Goal: Task Accomplishment & Management: Manage account settings

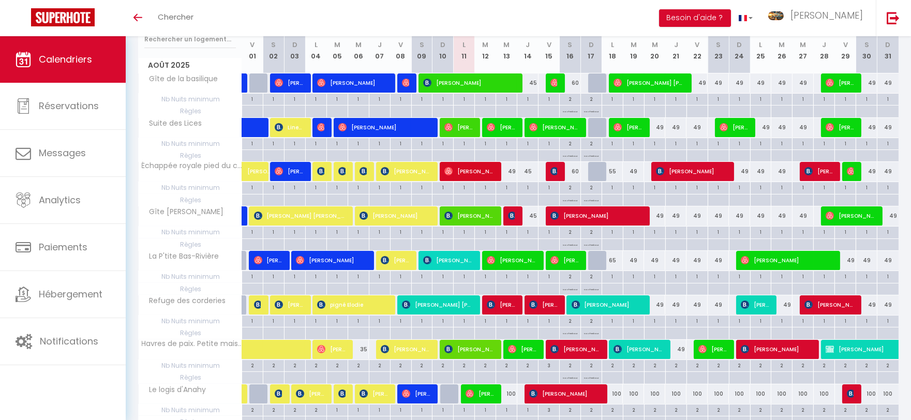
scroll to position [172, 0]
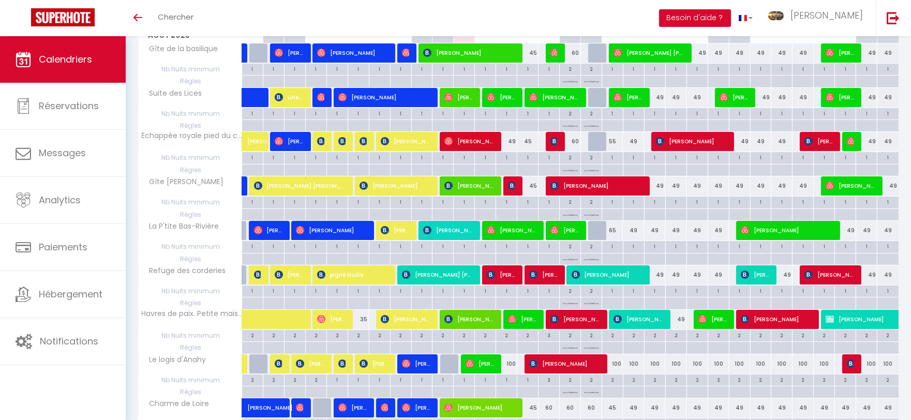
click at [200, 361] on span "Le logis d'Anahy" at bounding box center [174, 359] width 69 height 11
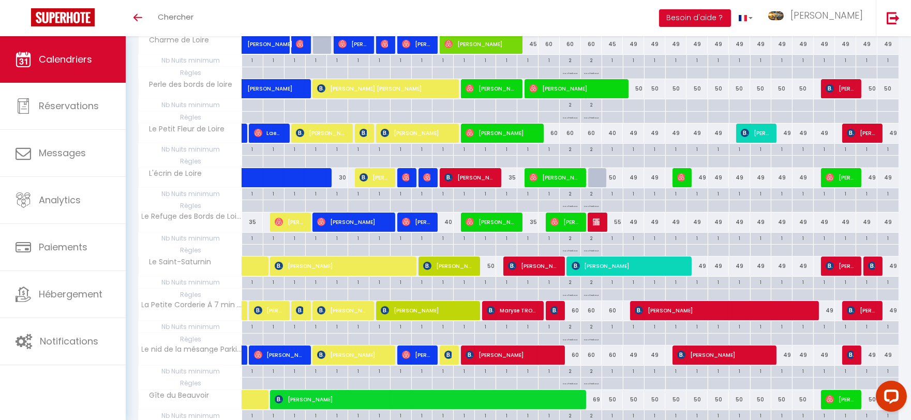
scroll to position [539, 0]
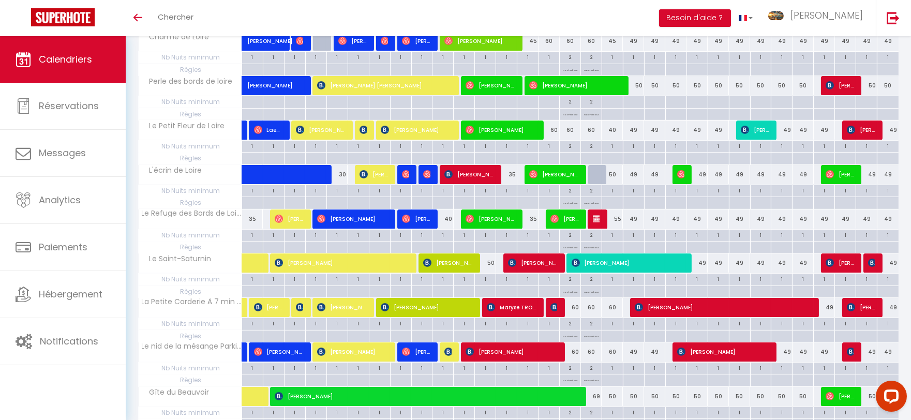
click at [572, 148] on div "2" at bounding box center [570, 146] width 21 height 10
type input "2"
type input "Sam 16 Août 2025"
type input "Dim 17 Août 2025"
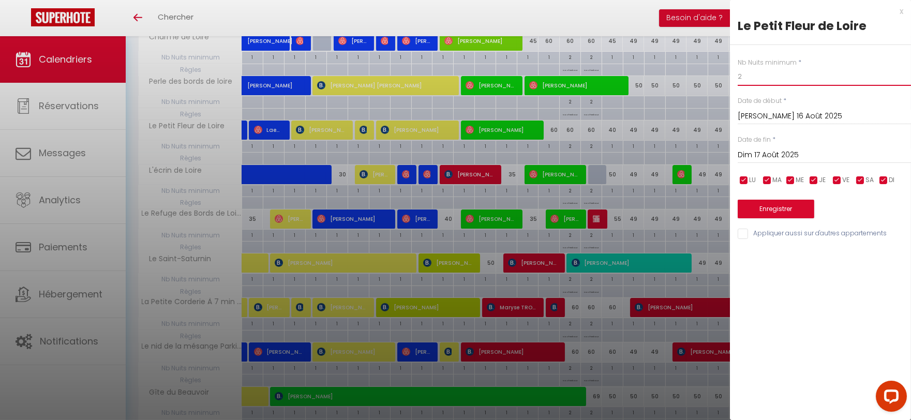
click at [774, 81] on input "2" at bounding box center [824, 76] width 173 height 19
type input "1"
click at [807, 157] on input "Dim 17 Août 2025" at bounding box center [824, 154] width 173 height 13
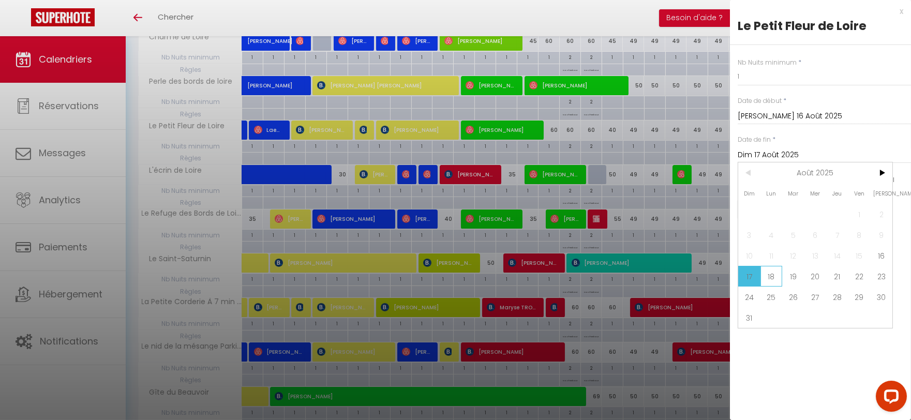
click at [769, 280] on span "18" at bounding box center [771, 276] width 22 height 21
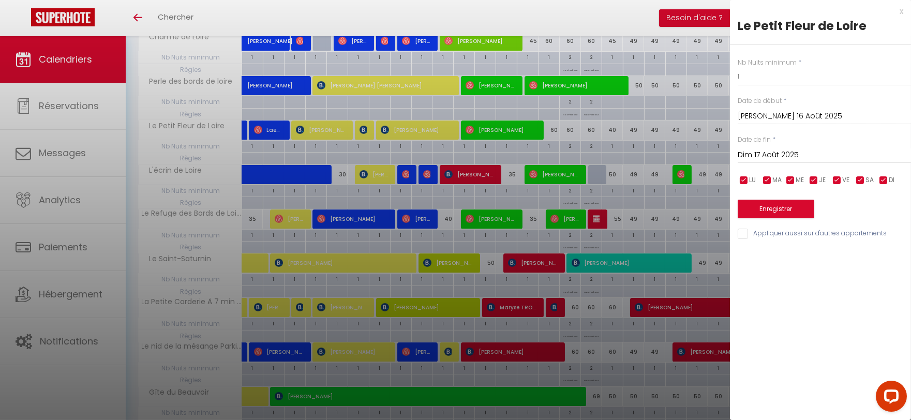
type input "Lun 18 Août 2025"
click at [779, 213] on button "Enregistrer" at bounding box center [776, 209] width 77 height 19
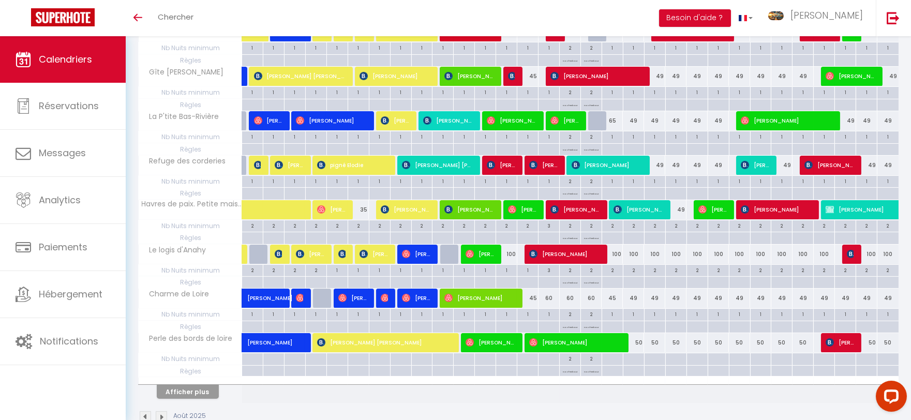
scroll to position [309, 0]
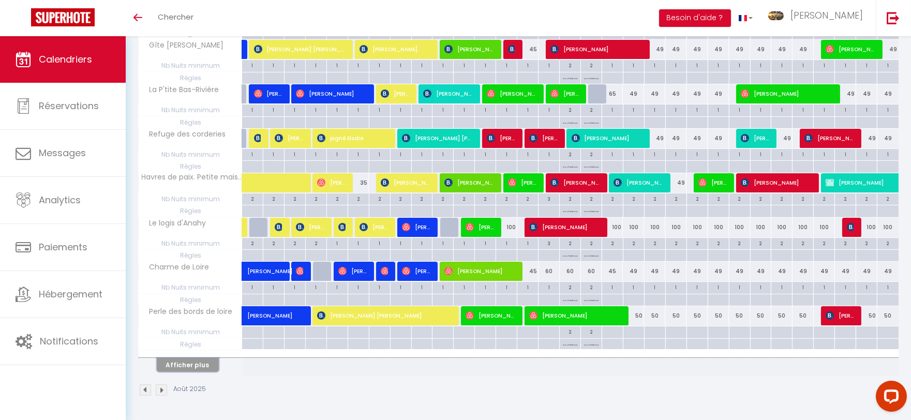
click at [207, 364] on button "Afficher plus" at bounding box center [188, 365] width 62 height 14
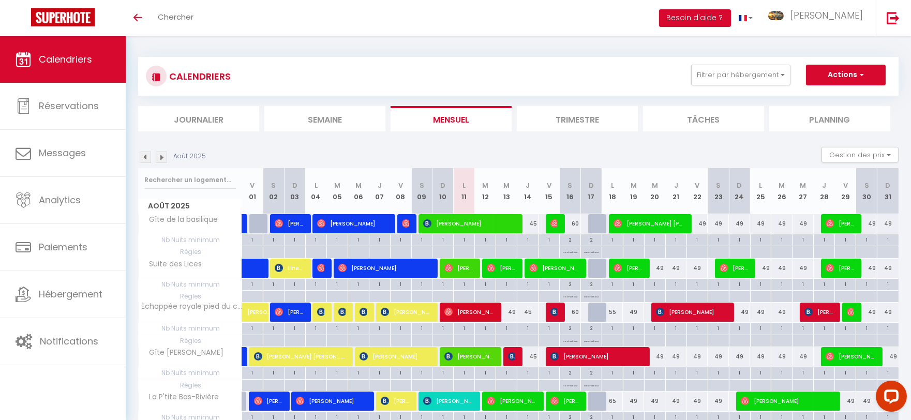
scroll to position [0, 0]
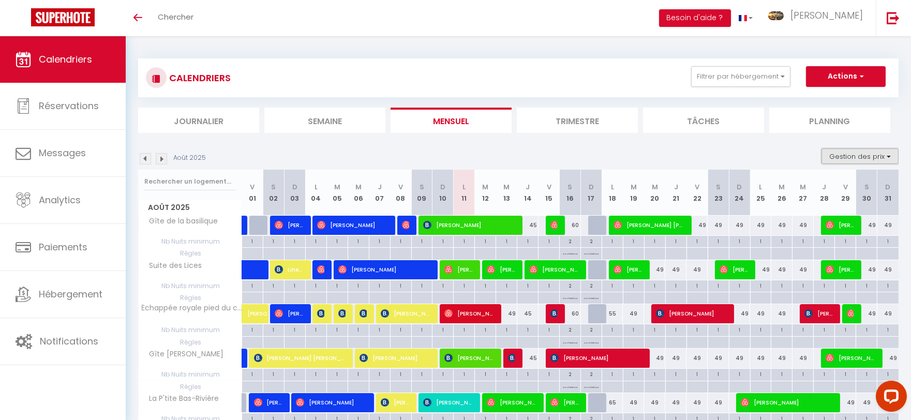
click at [857, 153] on button "Gestion des prix" at bounding box center [859, 156] width 77 height 16
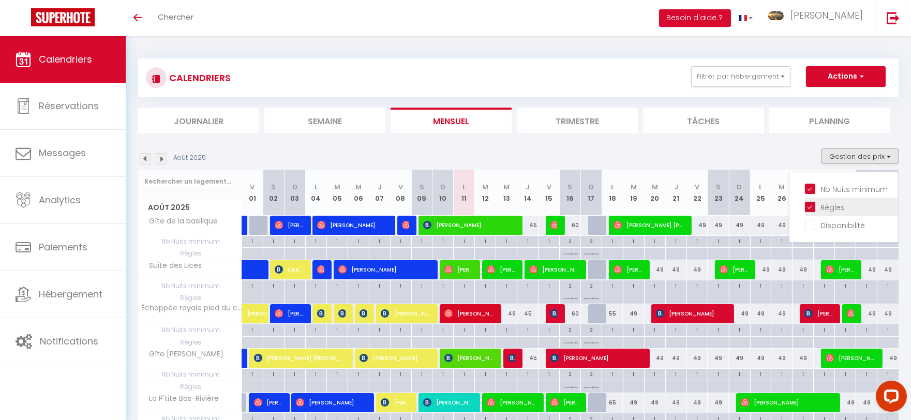
click at [845, 204] on input "Règles" at bounding box center [851, 206] width 93 height 10
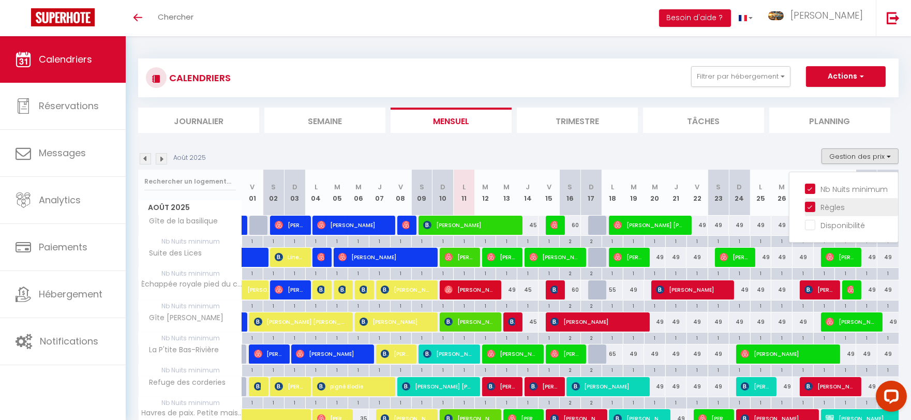
click at [844, 207] on input "Règles" at bounding box center [851, 206] width 93 height 10
checkbox input "false"
click at [840, 223] on input "Disponibilité" at bounding box center [851, 224] width 93 height 10
checkbox input "true"
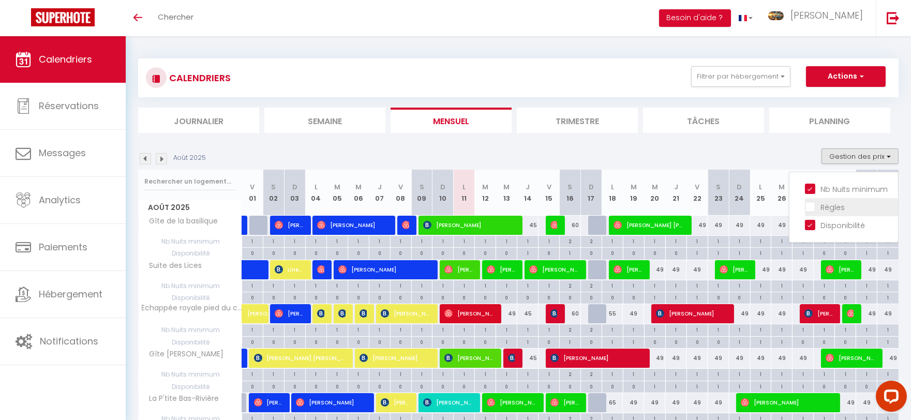
click at [816, 207] on input "Règles" at bounding box center [851, 206] width 93 height 10
checkbox input "true"
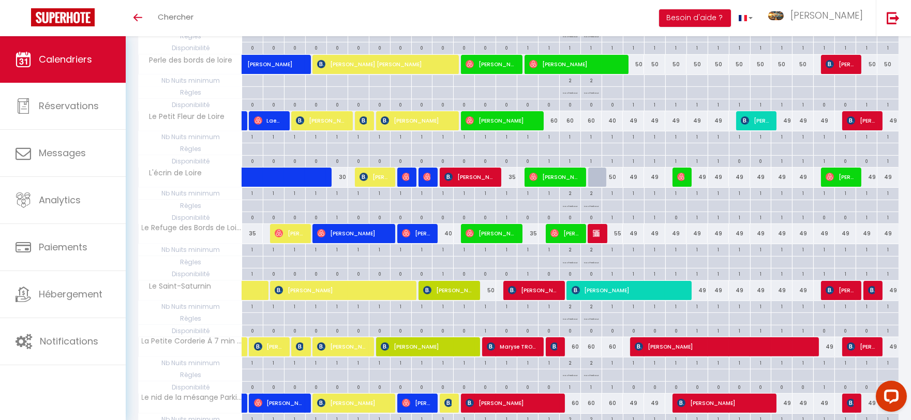
scroll to position [690, 0]
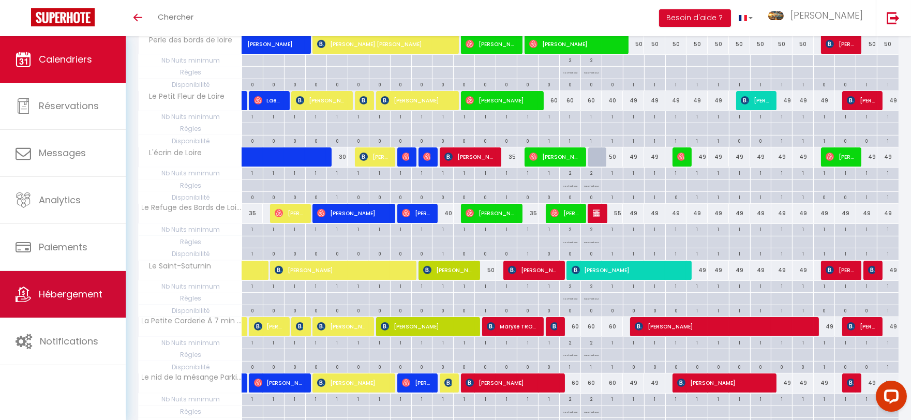
click at [94, 301] on span "Hébergement" at bounding box center [71, 294] width 64 height 13
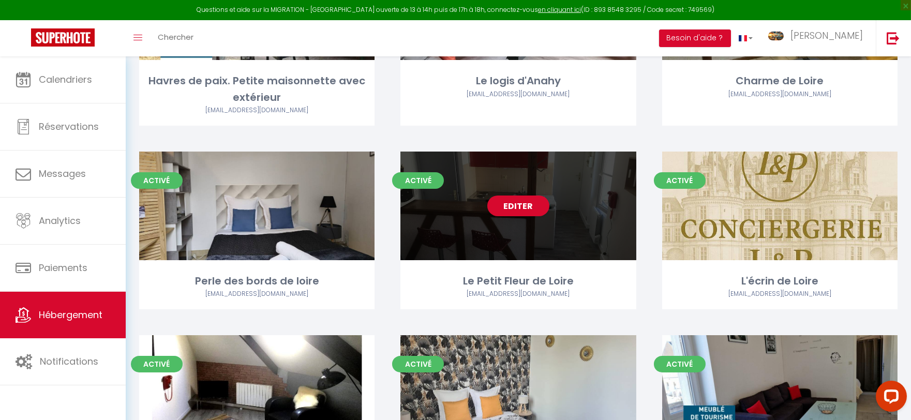
scroll to position [575, 0]
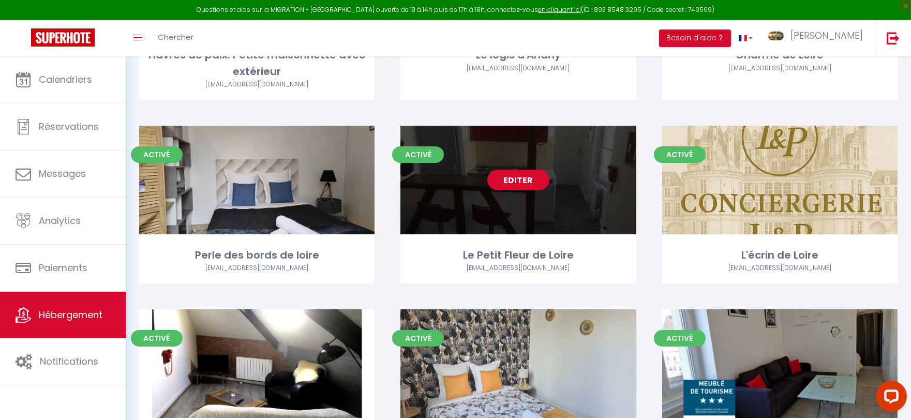
click at [525, 183] on link "Editer" at bounding box center [518, 180] width 62 height 21
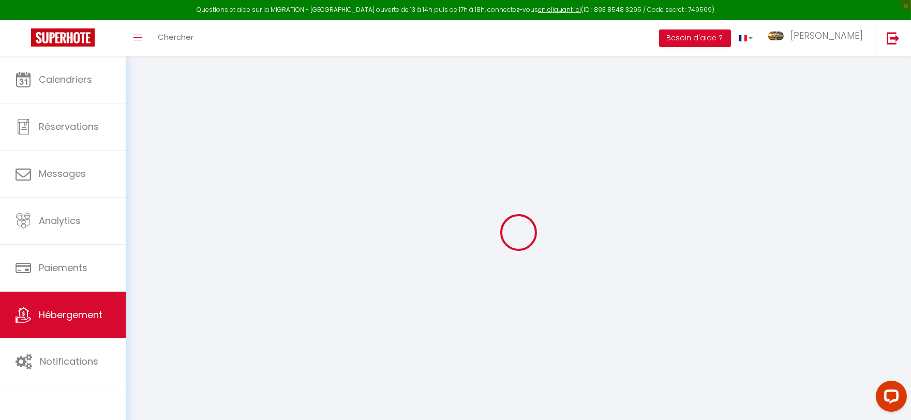
select select
checkbox input "false"
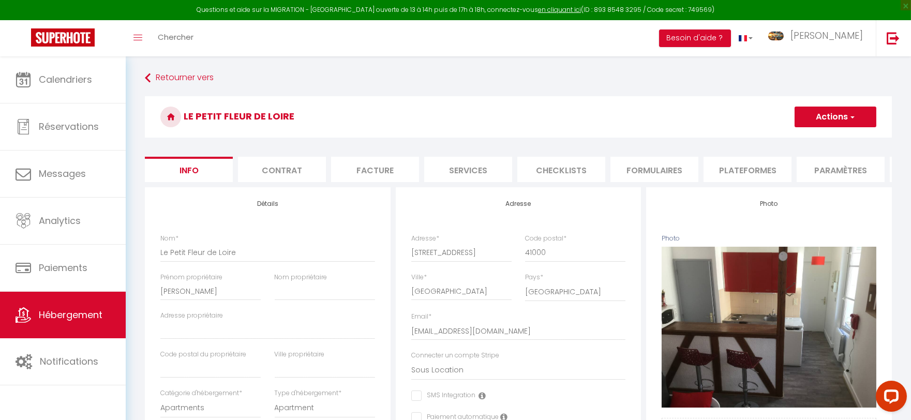
click at [814, 111] on button "Actions" at bounding box center [836, 117] width 82 height 21
click at [790, 137] on input "Enregistrer" at bounding box center [794, 139] width 38 height 10
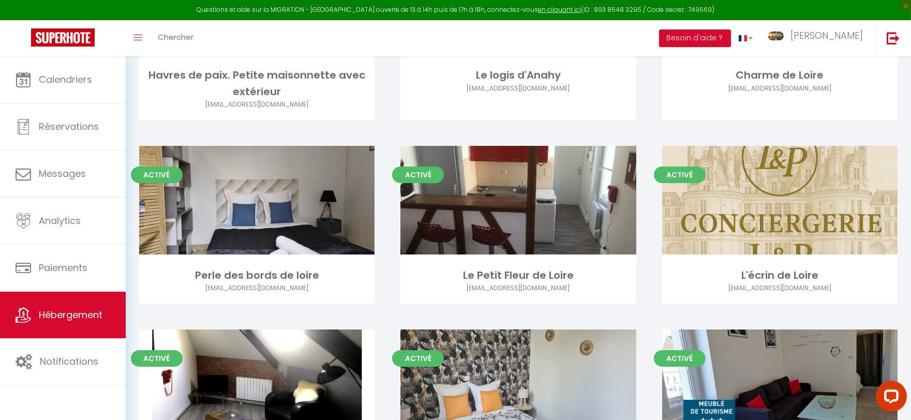
scroll to position [575, 0]
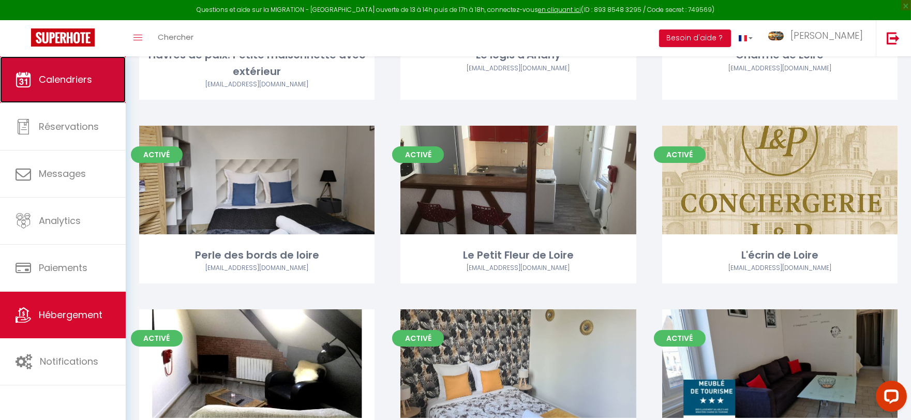
click at [109, 92] on link "Calendriers" at bounding box center [63, 79] width 126 height 47
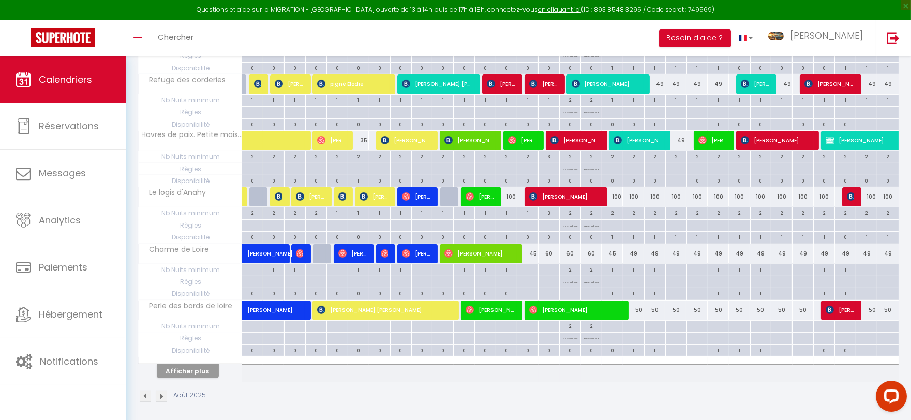
scroll to position [451, 0]
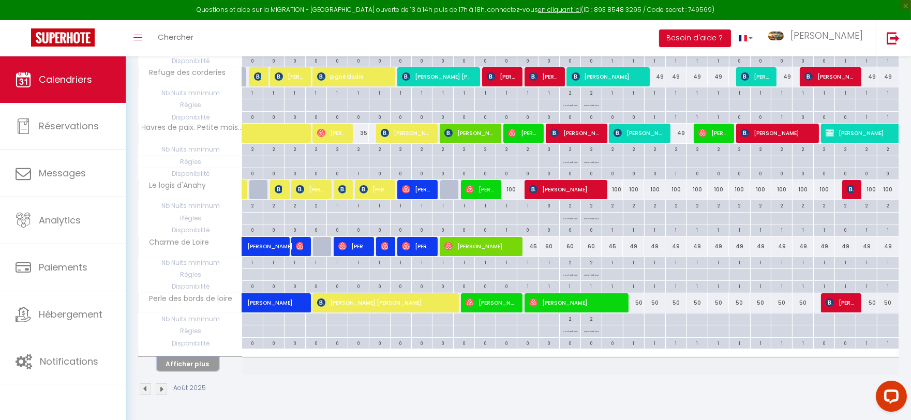
click at [194, 366] on button "Afficher plus" at bounding box center [188, 364] width 62 height 14
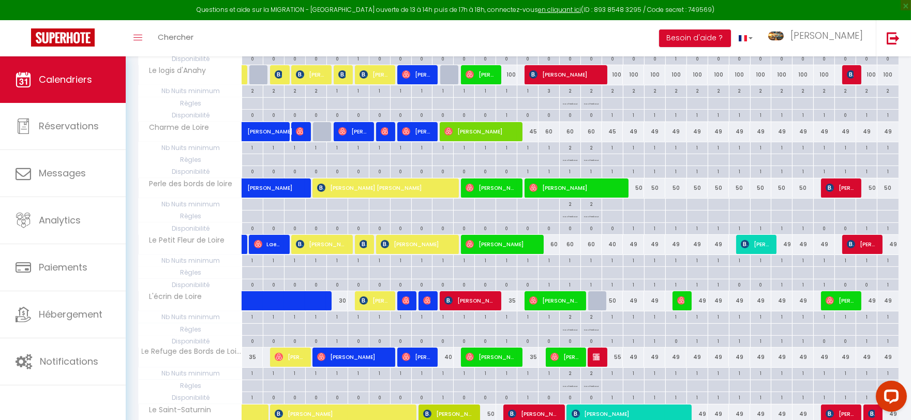
scroll to position [623, 0]
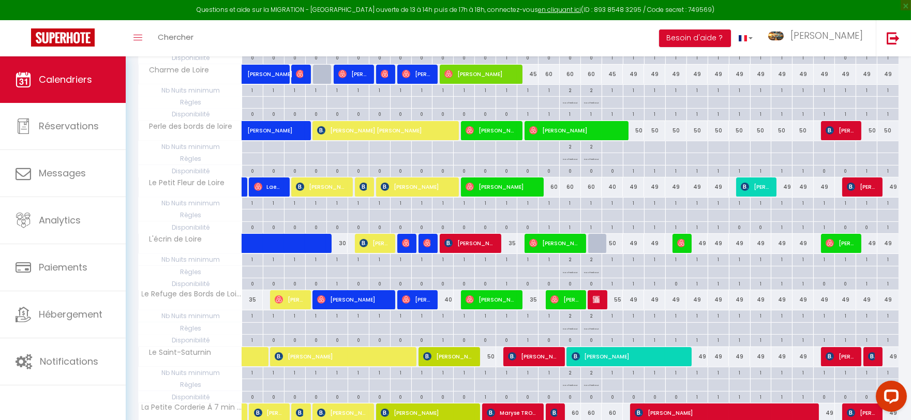
drag, startPoint x: 303, startPoint y: 284, endPoint x: 259, endPoint y: 216, distance: 81.6
click at [259, 209] on div at bounding box center [252, 204] width 21 height 12
type input "Ven 01 Août 2025"
type input "Sam 02 Août 2025"
select select
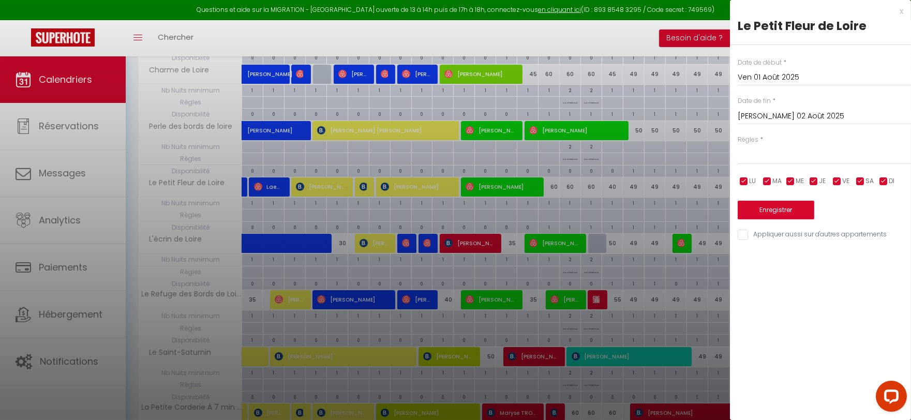
click at [415, 213] on div at bounding box center [455, 210] width 911 height 420
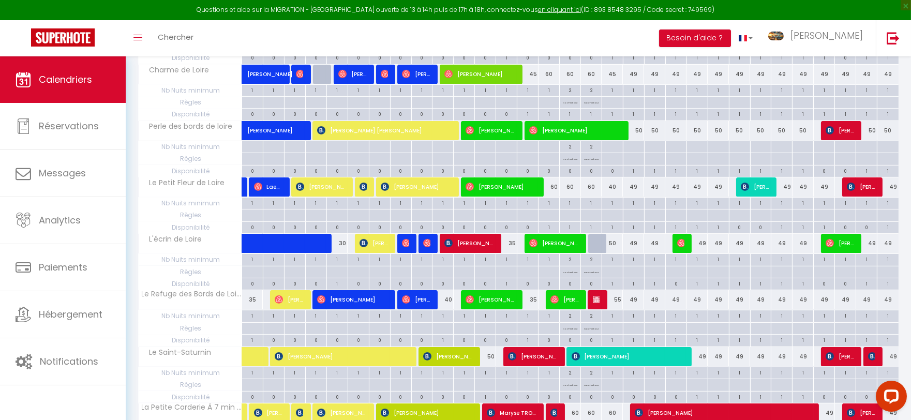
click at [571, 209] on div at bounding box center [569, 204] width 21 height 12
type input "Sam 16 Août 2025"
type input "Dim 17 Août 2025"
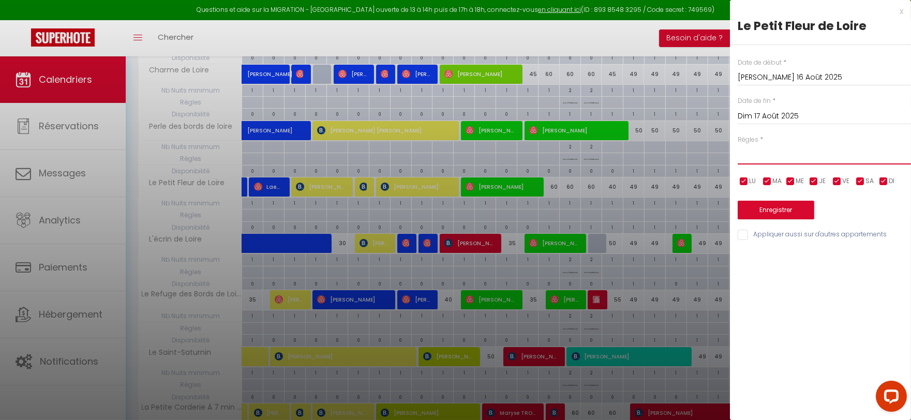
click at [748, 162] on select "Aucun No Checkin No Checkout Pas d'arrivée / Pas de départ" at bounding box center [824, 155] width 173 height 20
select select "2"
click at [738, 145] on select "Aucun No Checkin No Checkout Pas d'arrivée / Pas de départ" at bounding box center [824, 155] width 173 height 20
click at [784, 116] on input "Dim 17 Août 2025" at bounding box center [824, 116] width 173 height 13
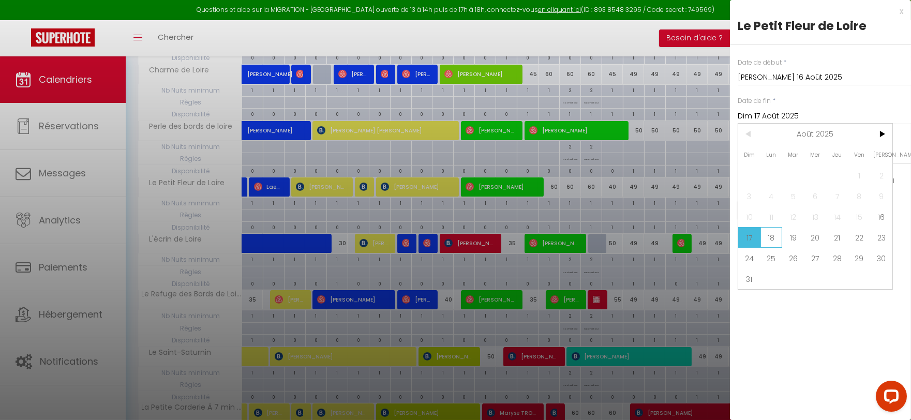
click at [777, 240] on span "18" at bounding box center [771, 237] width 22 height 21
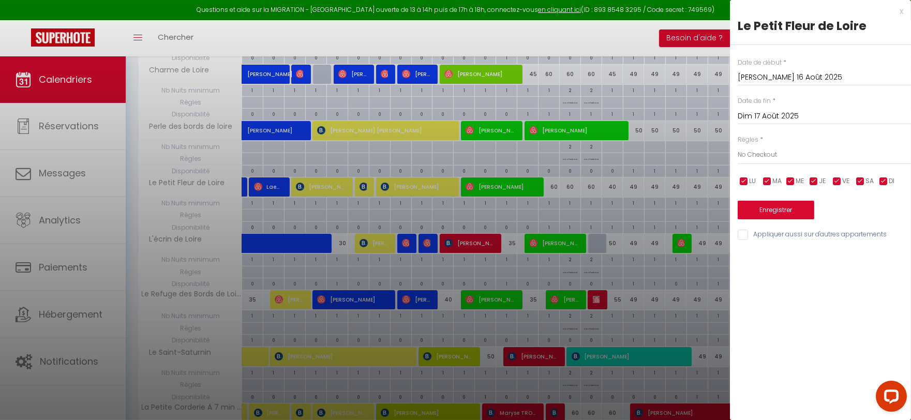
type input "Lun 18 Août 2025"
click at [792, 209] on button "Enregistrer" at bounding box center [776, 210] width 77 height 19
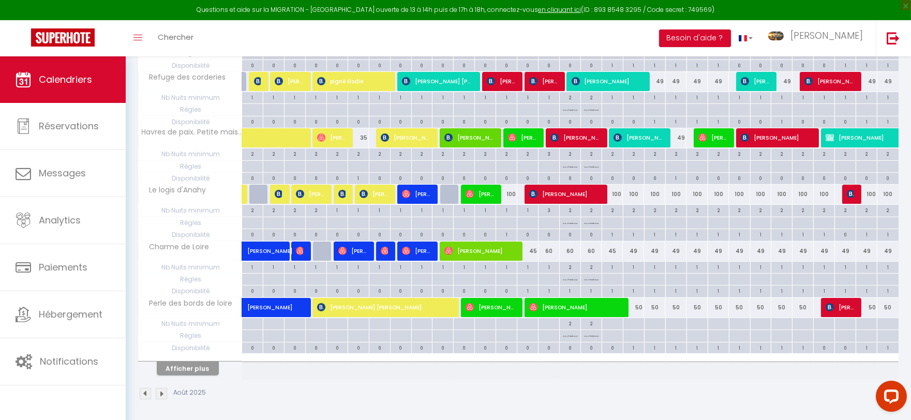
scroll to position [451, 0]
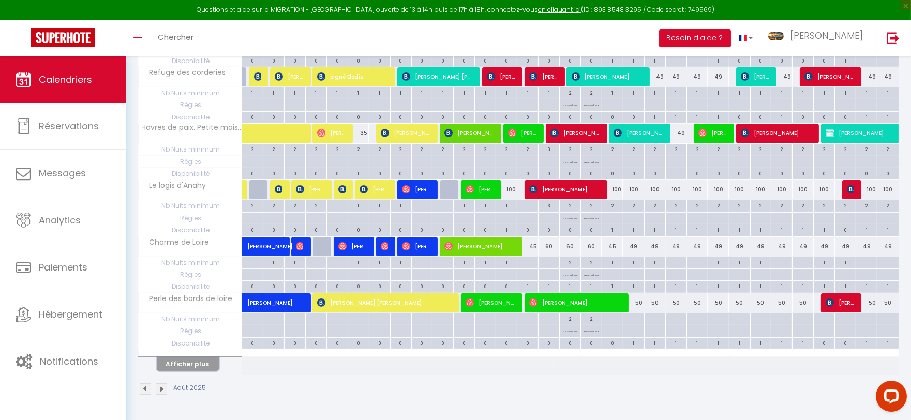
click at [199, 366] on button "Afficher plus" at bounding box center [188, 364] width 62 height 14
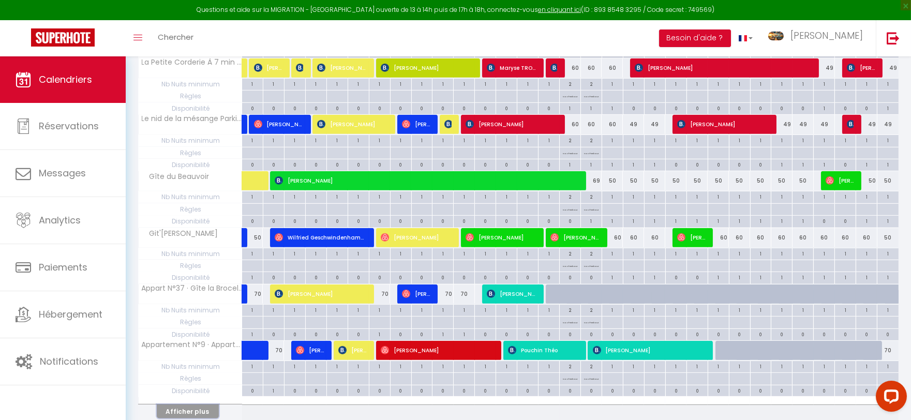
scroll to position [1017, 0]
